Goal: Book appointment/travel/reservation

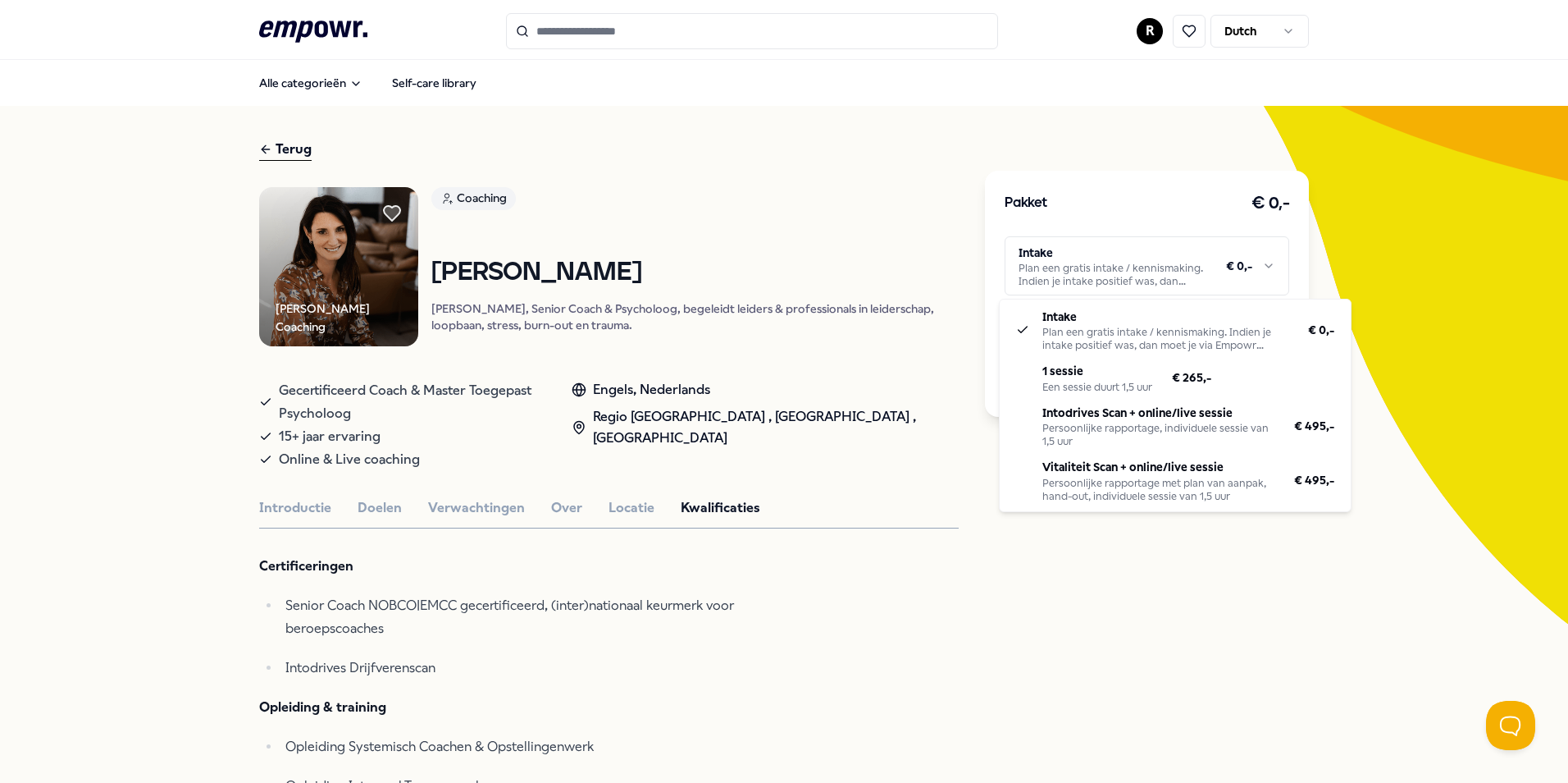
click at [1121, 285] on html ".empowr-logo_svg__cls-1{fill:#03032f} R Dutch Alle categorieën Self-care librar…" at bounding box center [784, 392] width 1568 height 783
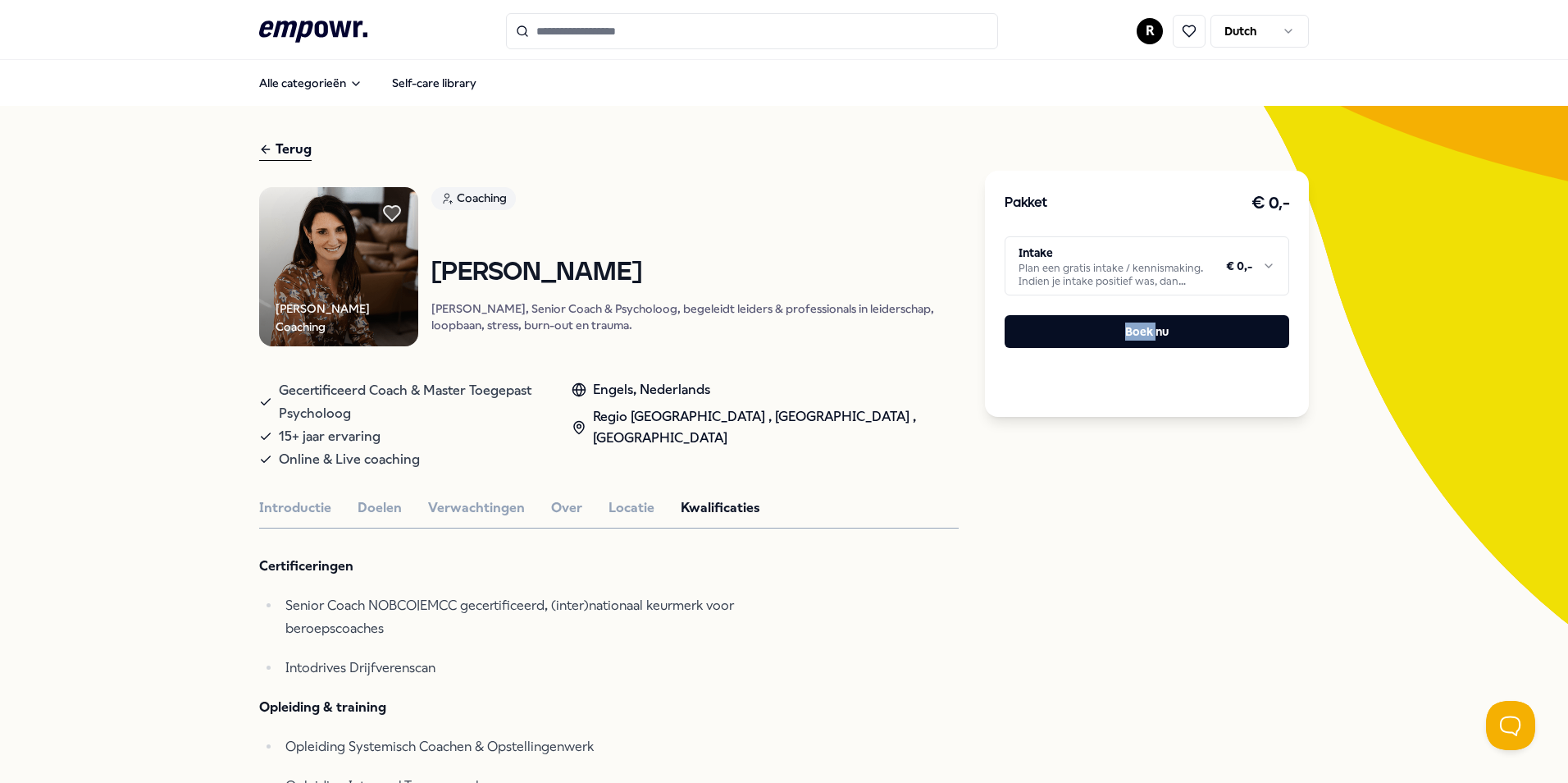
click at [1121, 285] on html ".empowr-logo_svg__cls-1{fill:#03032f} R Dutch Alle categorieën Self-care librar…" at bounding box center [784, 392] width 1568 height 783
drag, startPoint x: 1009, startPoint y: 268, endPoint x: 1208, endPoint y: 284, distance: 199.6
click at [1208, 284] on html ".empowr-logo_svg__cls-1{fill:#03032f} R Dutch Alle categorieën Self-care librar…" at bounding box center [784, 392] width 1568 height 783
copy div "Plan een gratis intake / kennismaking. Indien je intake positief was, dan moet"
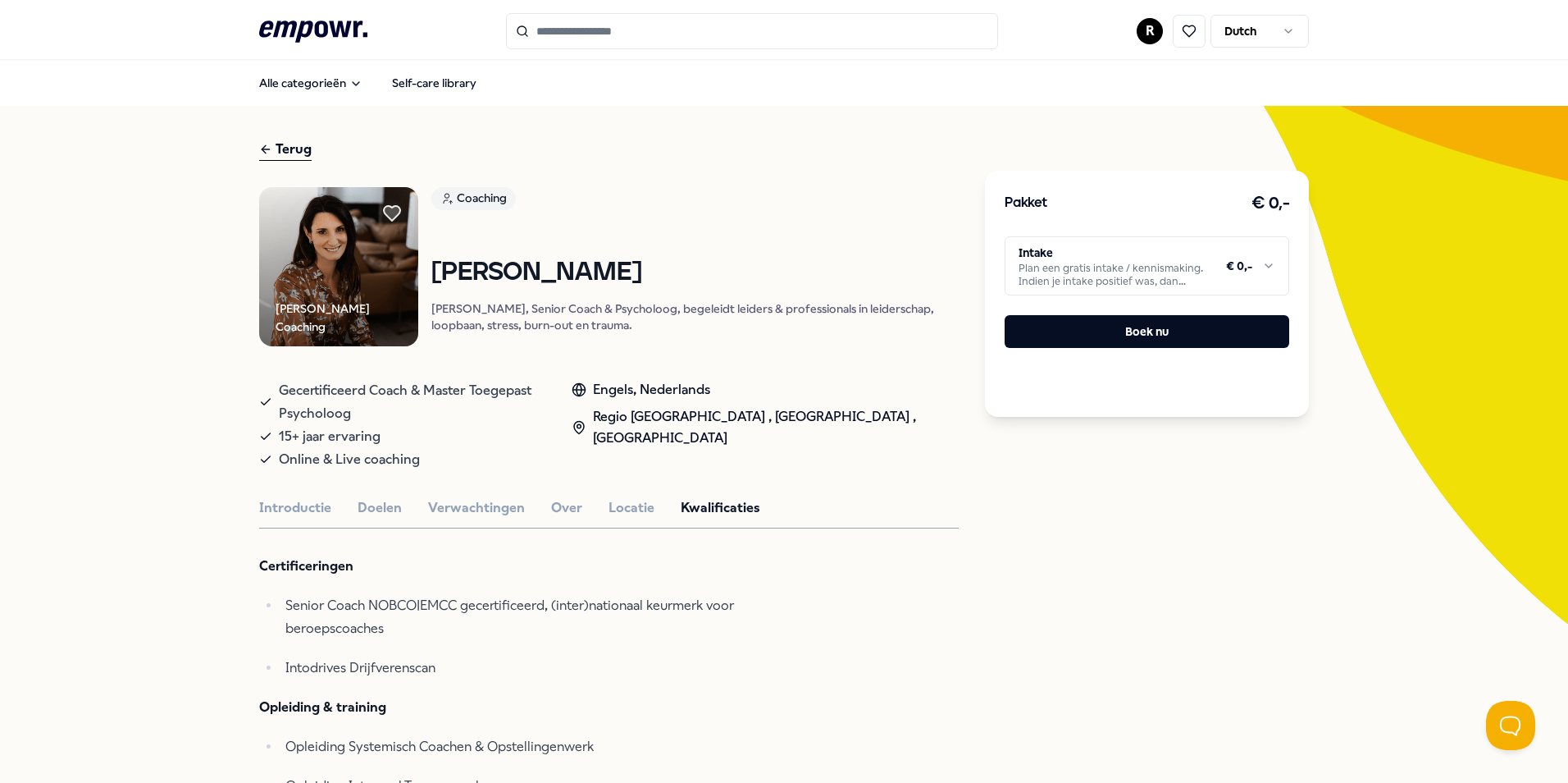
click at [1252, 276] on html ".empowr-logo_svg__cls-1{fill:#03032f} R Dutch Alle categorieën Self-care librar…" at bounding box center [784, 392] width 1568 height 783
drag, startPoint x: 1206, startPoint y: 334, endPoint x: 1373, endPoint y: 265, distance: 180.7
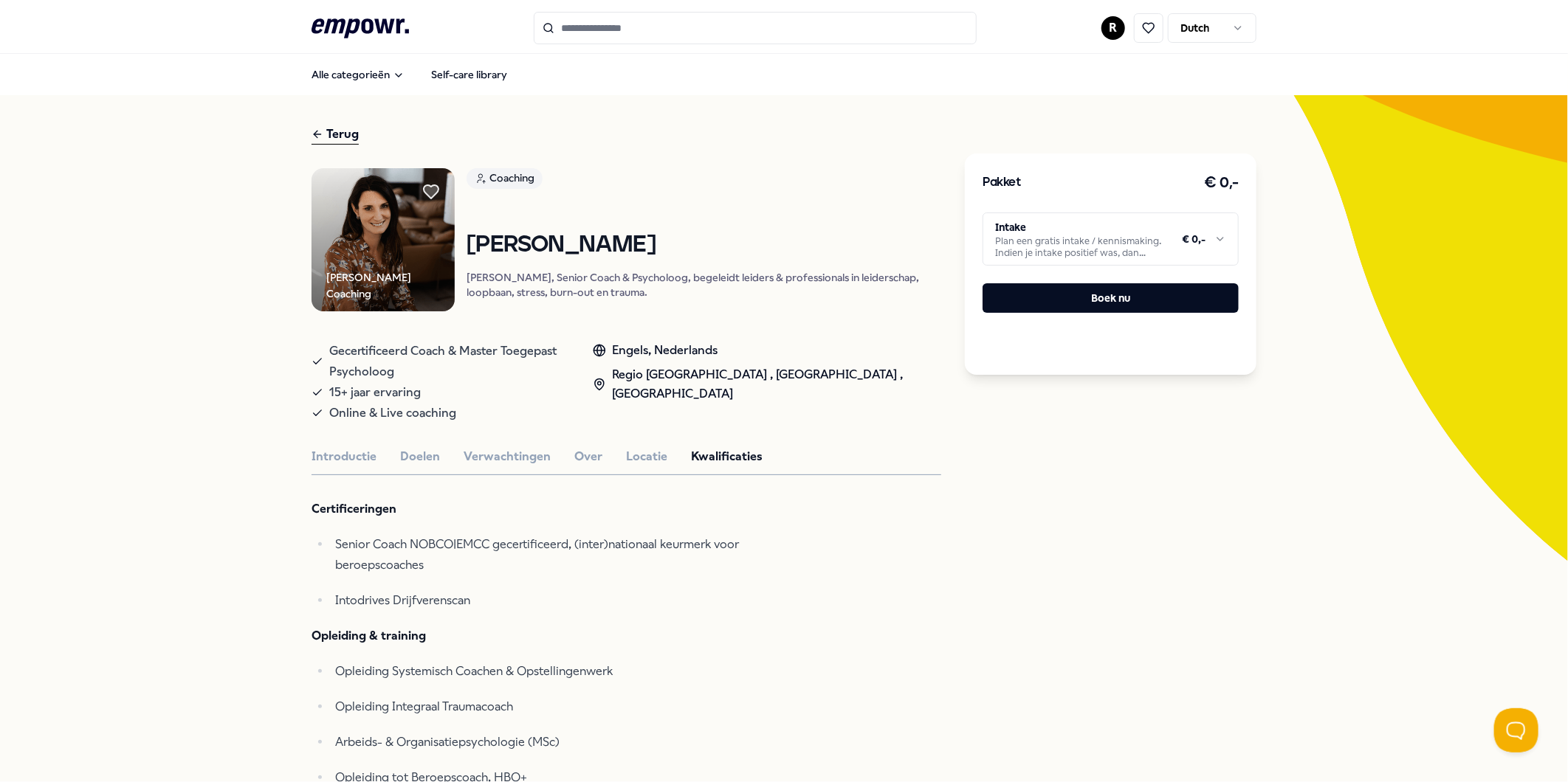
click at [1153, 242] on html ".empowr-logo_svg__cls-1{fill:#03032f} R Dutch Alle categorieën Self-care librar…" at bounding box center [784, 391] width 1568 height 782
click at [1360, 350] on html ".empowr-logo_svg__cls-1{fill:#03032f} R Dutch Alle categorieën Self-care librar…" at bounding box center [784, 391] width 1568 height 782
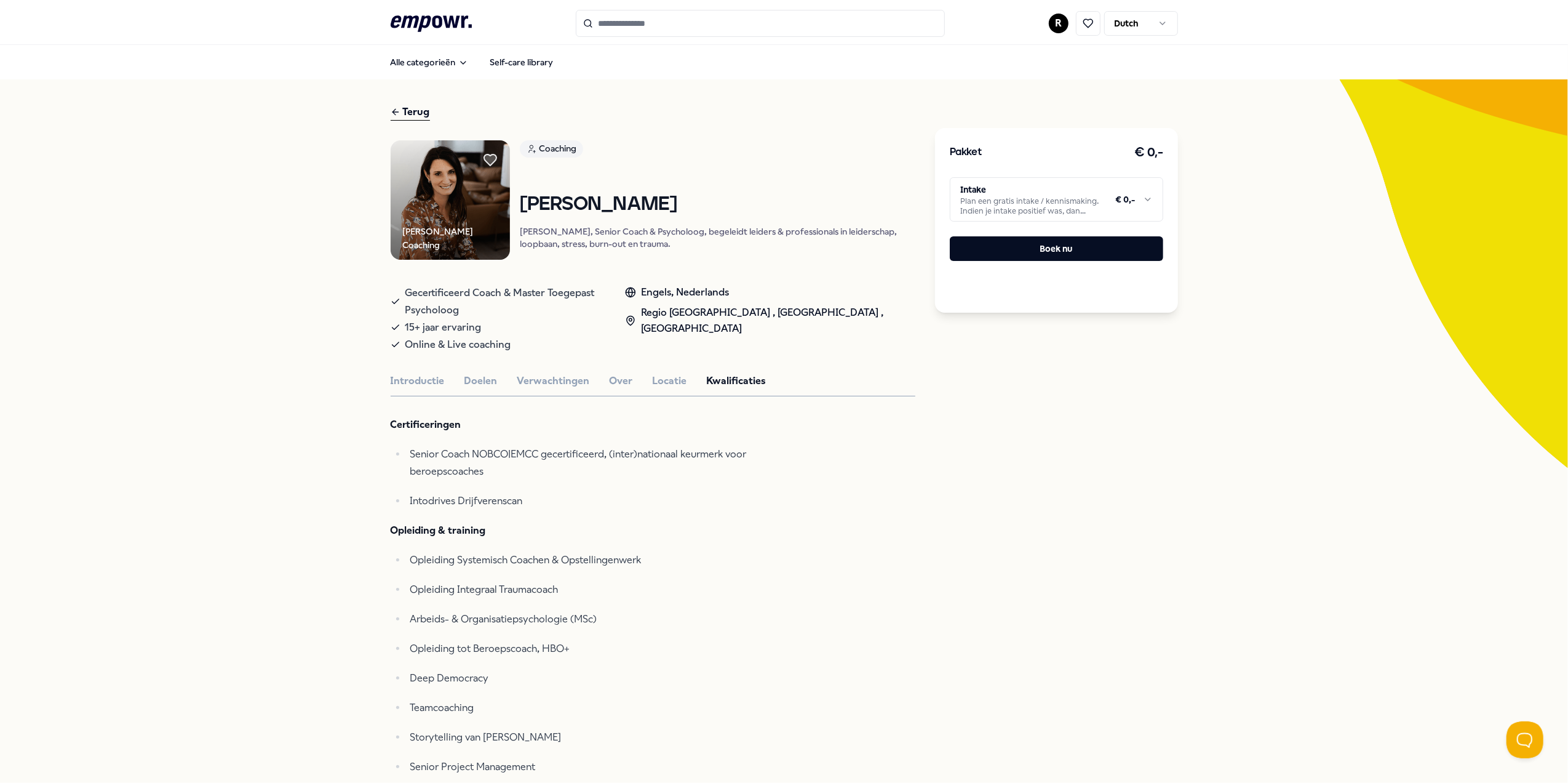
click at [1101, 192] on html ".empowr-logo_svg__cls-1{fill:#03032f} R Dutch Alle categorieën Self-care librar…" at bounding box center [784, 392] width 1568 height 783
drag, startPoint x: 1071, startPoint y: 203, endPoint x: 1261, endPoint y: 158, distance: 195.3
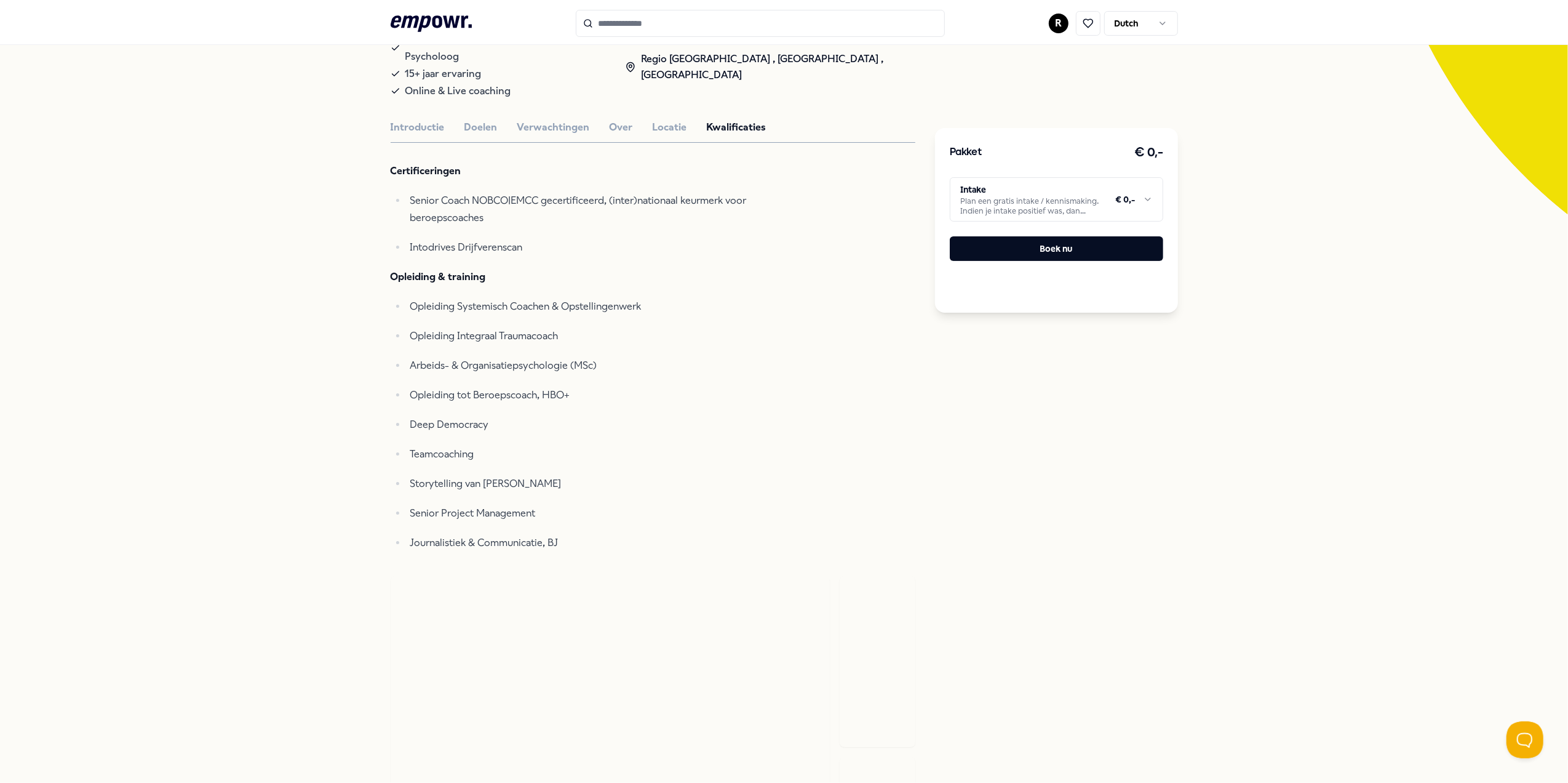
scroll to position [82, 0]
